Goal: Transaction & Acquisition: Purchase product/service

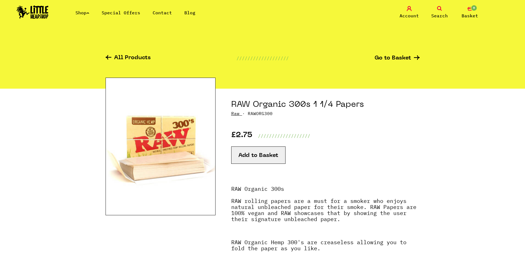
click at [257, 158] on button "Add to Basket" at bounding box center [258, 155] width 54 height 17
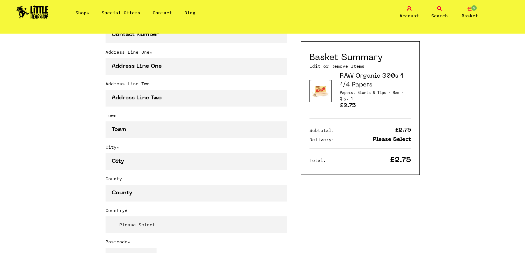
scroll to position [275, 0]
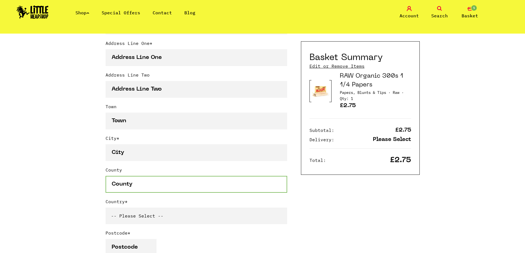
click at [206, 187] on input "County" at bounding box center [196, 184] width 182 height 17
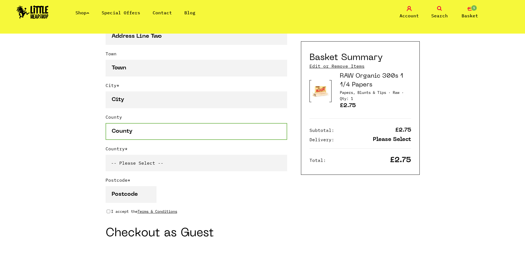
scroll to position [331, 0]
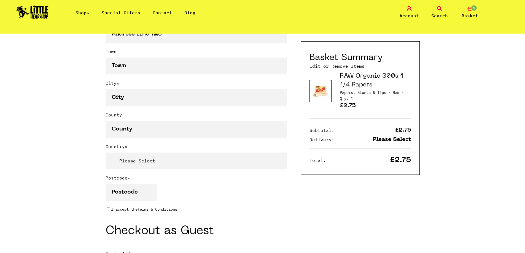
click at [143, 162] on select "-- Please Select -- [GEOGRAPHIC_DATA] [GEOGRAPHIC_DATA] [GEOGRAPHIC_DATA] [GEOG…" at bounding box center [196, 161] width 182 height 17
click at [485, 85] on div "Continue shopping Your Basket /////////////////// Special Offers Coupon Code Ap…" at bounding box center [262, 142] width 525 height 878
drag, startPoint x: 372, startPoint y: 63, endPoint x: 324, endPoint y: 56, distance: 48.9
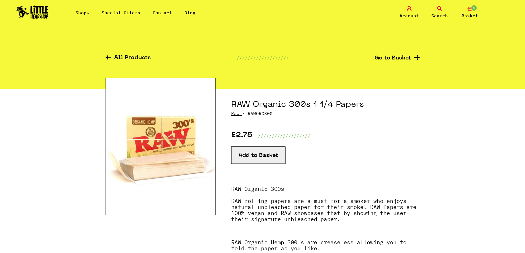
drag, startPoint x: 0, startPoint y: 0, endPoint x: 301, endPoint y: 55, distance: 306.4
